Goal: Find contact information: Find contact information

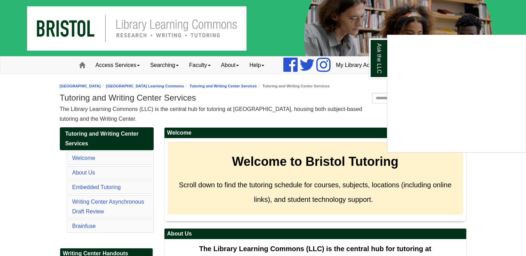
click at [23, 134] on div "Ask the LLC" at bounding box center [263, 128] width 526 height 256
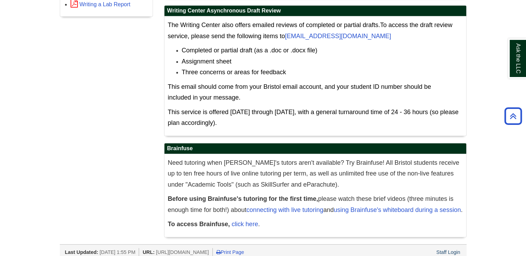
scroll to position [391, 0]
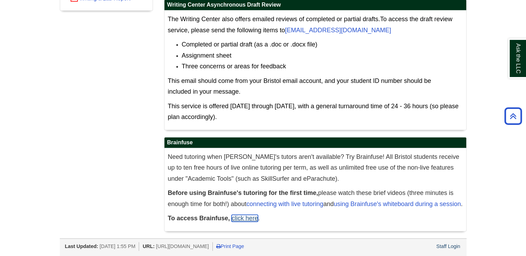
click at [237, 221] on link "click here" at bounding box center [244, 218] width 26 height 7
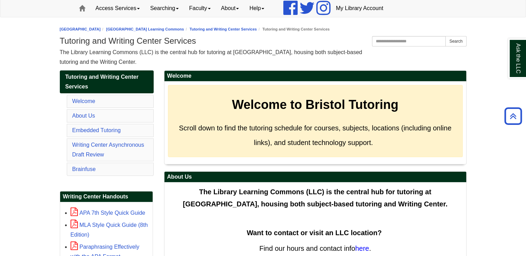
scroll to position [47, 0]
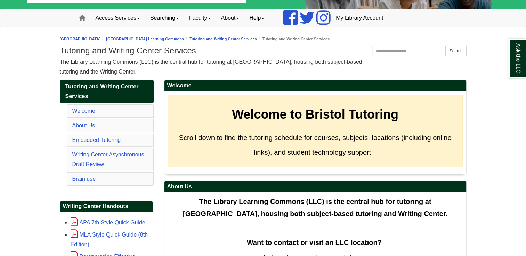
click at [171, 19] on link "Searching" at bounding box center [164, 17] width 39 height 17
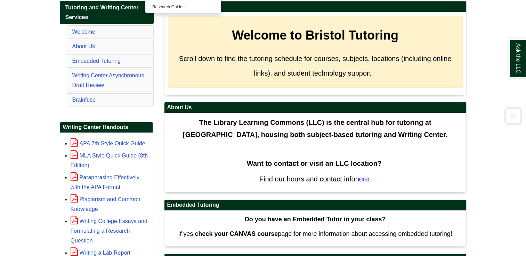
scroll to position [138, 0]
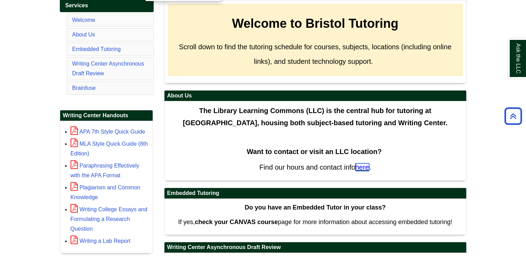
click at [366, 168] on span "here" at bounding box center [362, 168] width 14 height 8
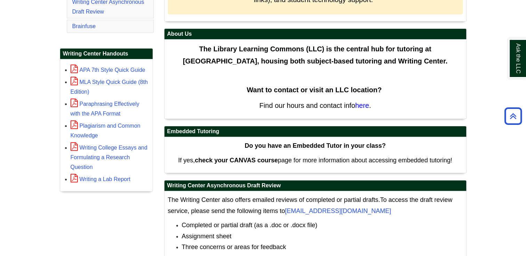
scroll to position [196, 0]
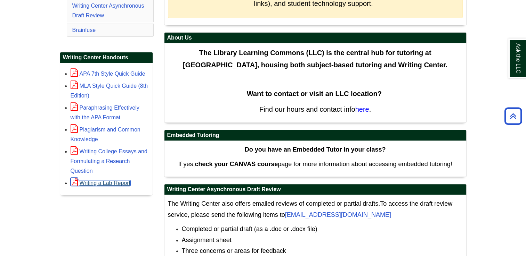
click at [124, 180] on link "Writing a Lab Report" at bounding box center [101, 183] width 60 height 6
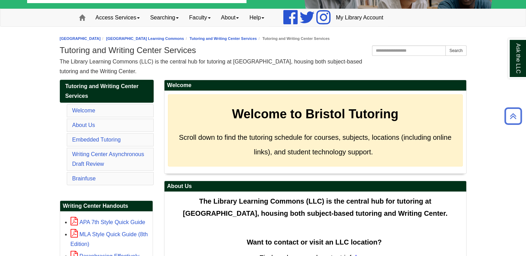
scroll to position [47, 0]
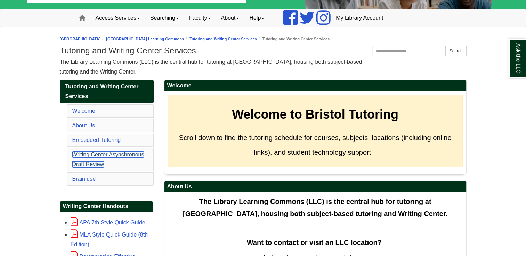
click at [116, 157] on link "Writing Center Asynchronous Draft Review" at bounding box center [108, 160] width 72 height 16
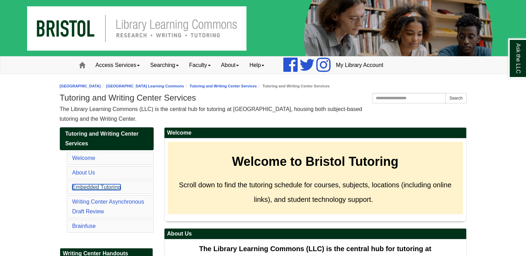
click at [107, 189] on link "Embedded Tutoring" at bounding box center [96, 188] width 49 height 6
click at [242, 63] on link "About" at bounding box center [230, 65] width 28 height 17
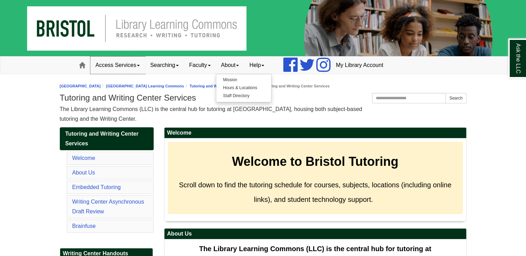
click at [124, 64] on link "Access Services" at bounding box center [117, 65] width 55 height 17
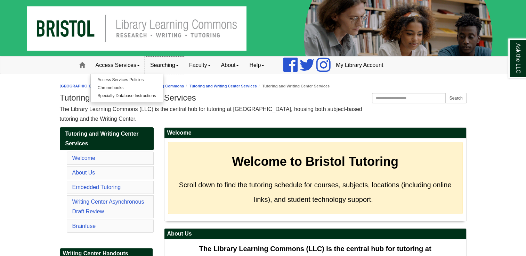
click at [151, 67] on link "Searching" at bounding box center [164, 65] width 39 height 17
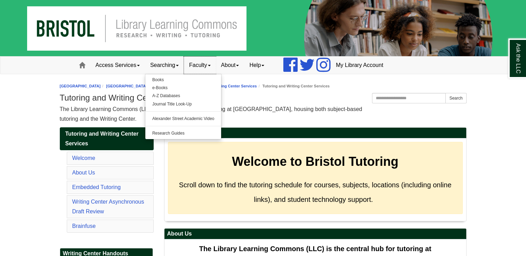
click at [195, 65] on link "Faculty" at bounding box center [200, 65] width 32 height 17
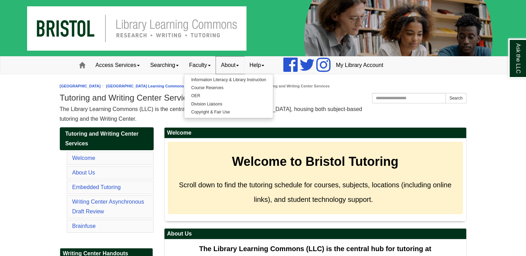
click at [235, 69] on link "About" at bounding box center [230, 65] width 28 height 17
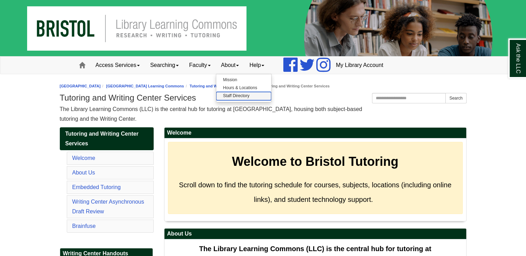
click at [244, 96] on link "Staff Directory" at bounding box center [243, 96] width 55 height 8
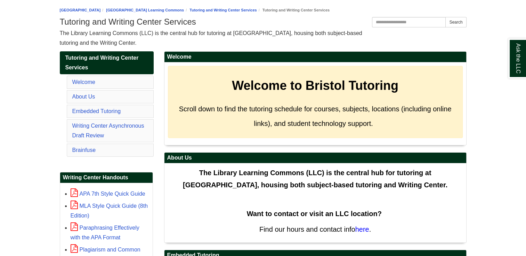
scroll to position [77, 0]
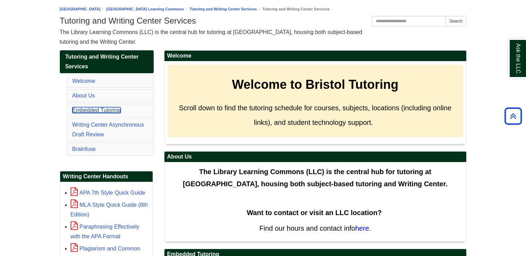
click at [119, 110] on link "Embedded Tutoring" at bounding box center [96, 110] width 49 height 6
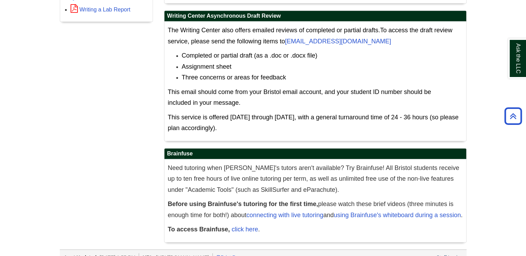
scroll to position [391, 0]
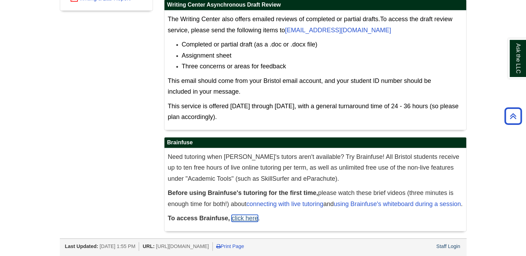
click at [245, 221] on link "click here" at bounding box center [244, 218] width 26 height 7
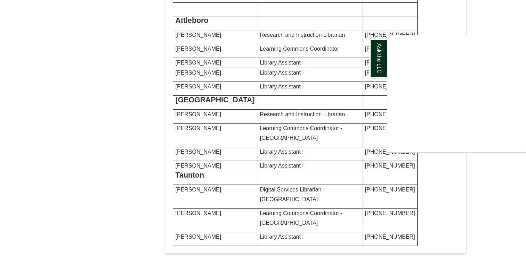
scroll to position [411, 0]
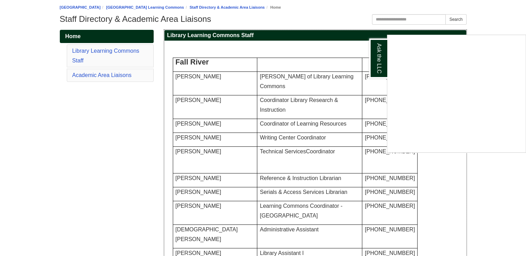
scroll to position [79, 0]
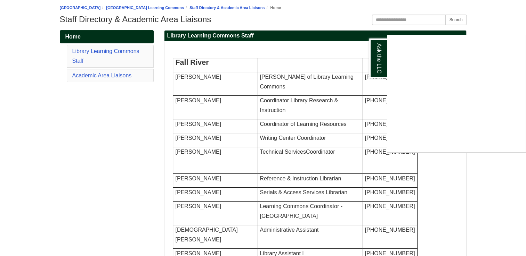
click at [111, 58] on li "Library Learning Commons Staff" at bounding box center [110, 56] width 87 height 23
